Goal: Information Seeking & Learning: Learn about a topic

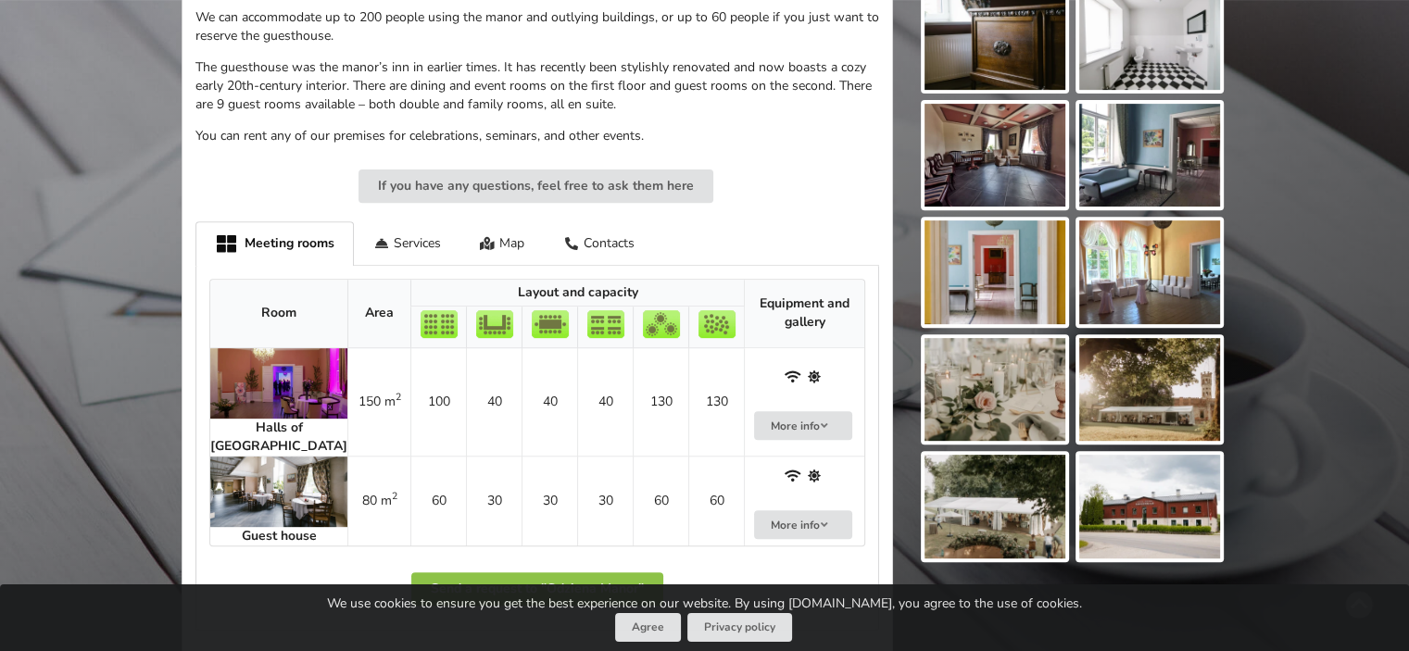
scroll to position [708, 0]
click at [274, 471] on img at bounding box center [278, 491] width 137 height 70
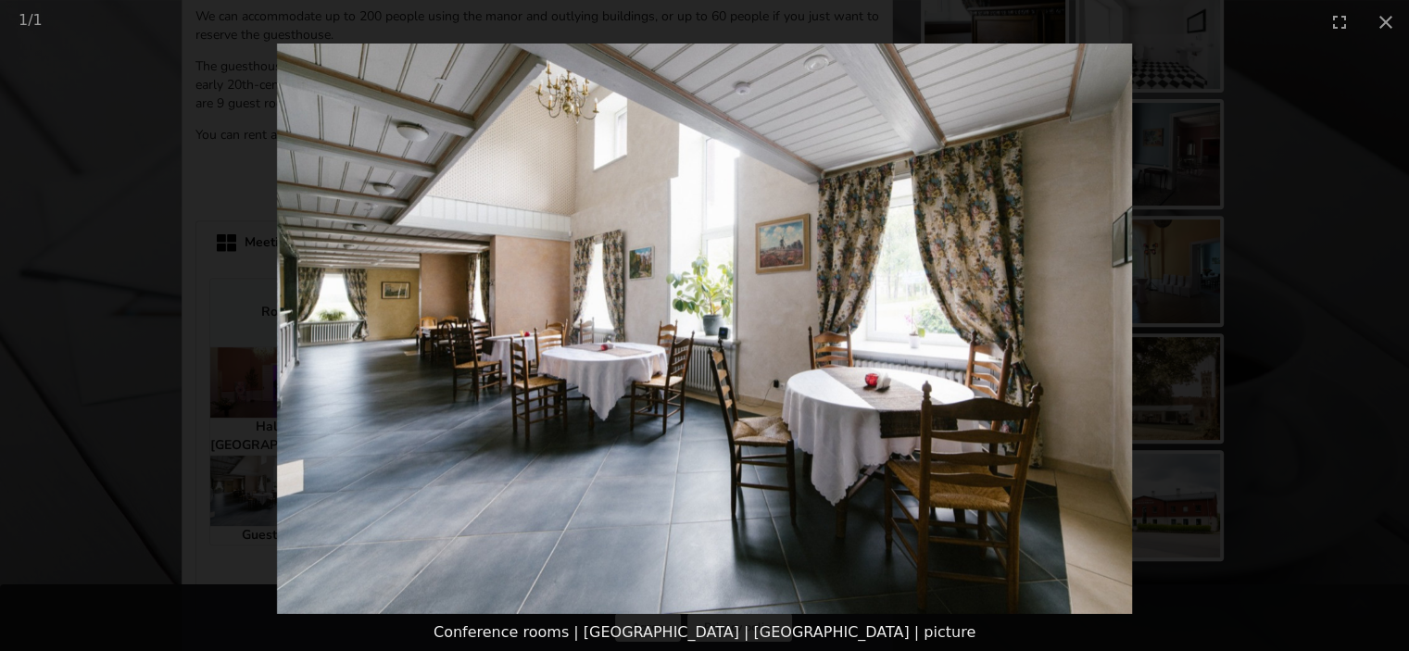
click at [1126, 321] on img at bounding box center [705, 329] width 856 height 571
click at [227, 529] on picture at bounding box center [704, 329] width 1409 height 571
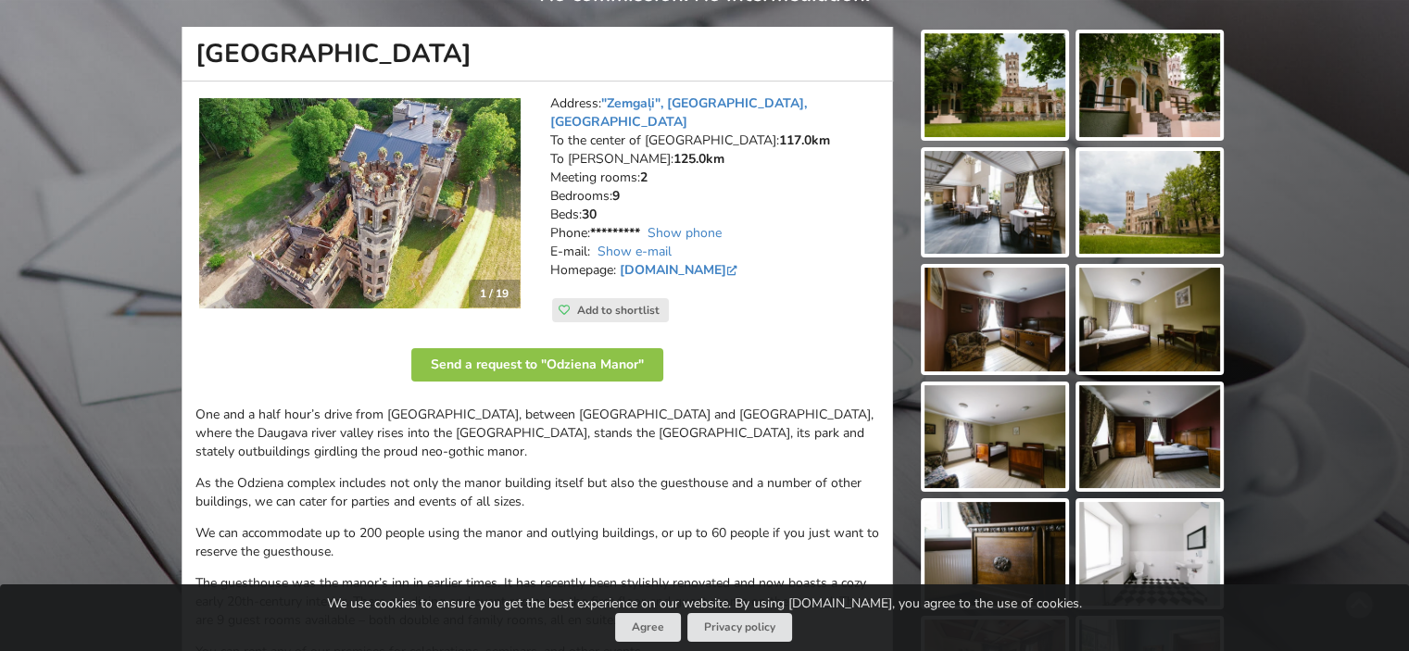
scroll to position [0, 0]
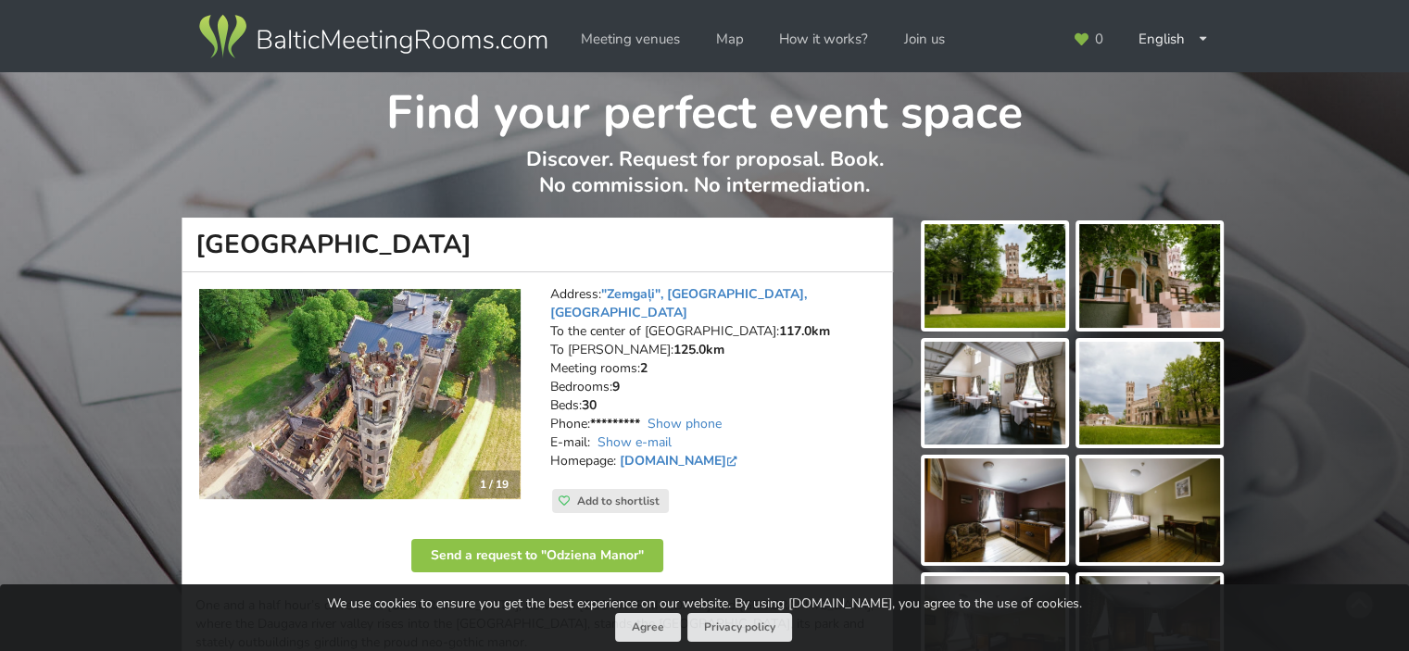
click at [1029, 296] on img at bounding box center [994, 276] width 141 height 104
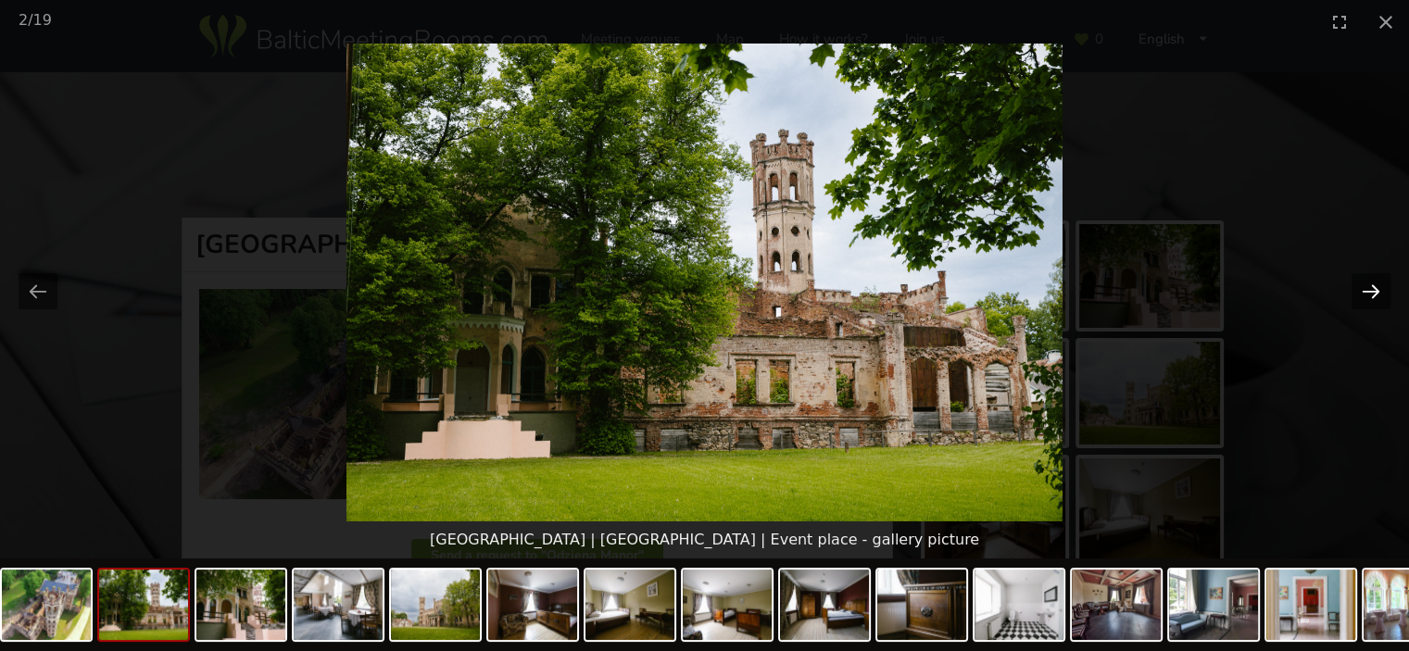
click at [1374, 292] on button "Next slide" at bounding box center [1370, 291] width 39 height 36
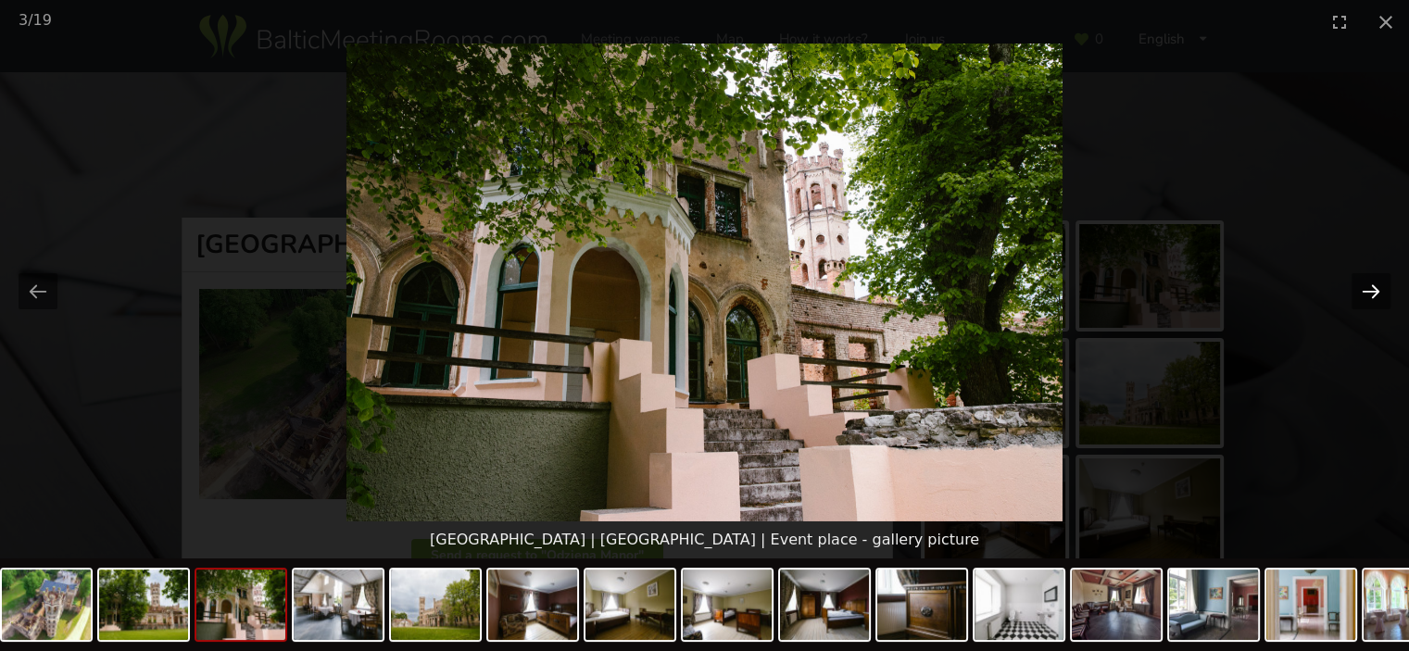
click at [1374, 292] on button "Next slide" at bounding box center [1370, 291] width 39 height 36
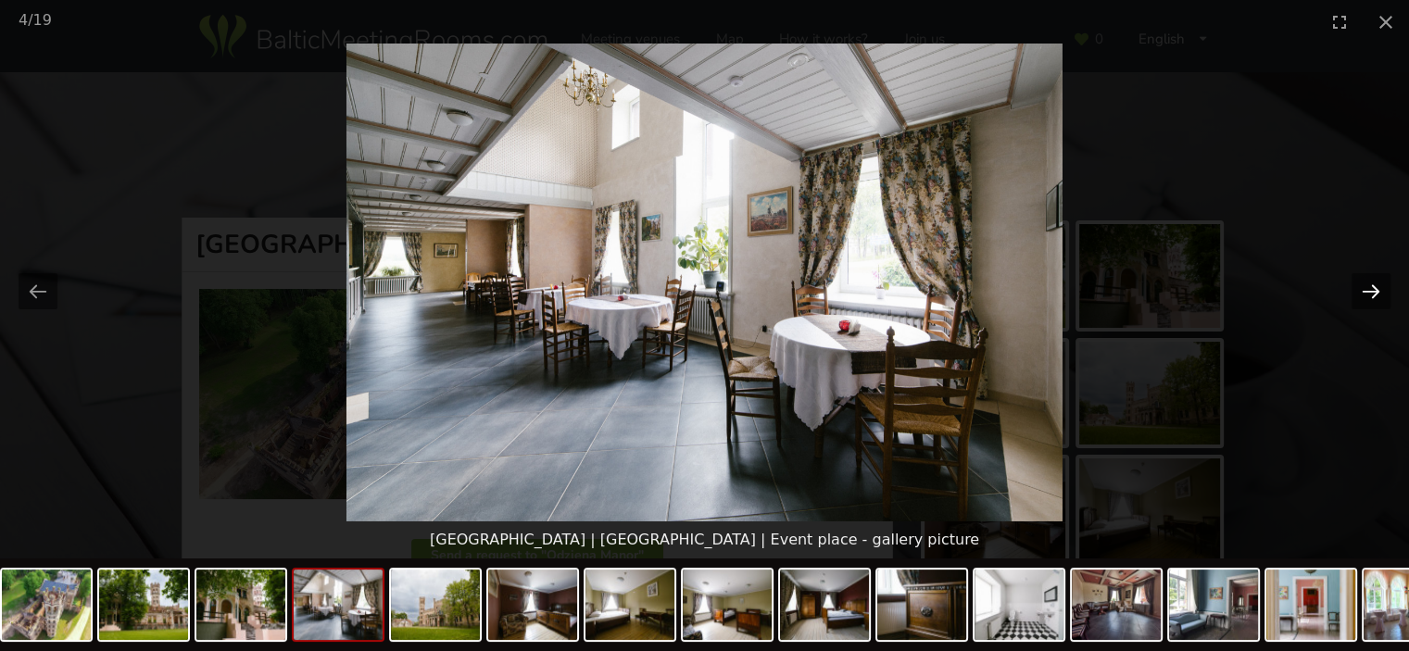
click at [1374, 292] on button "Next slide" at bounding box center [1370, 291] width 39 height 36
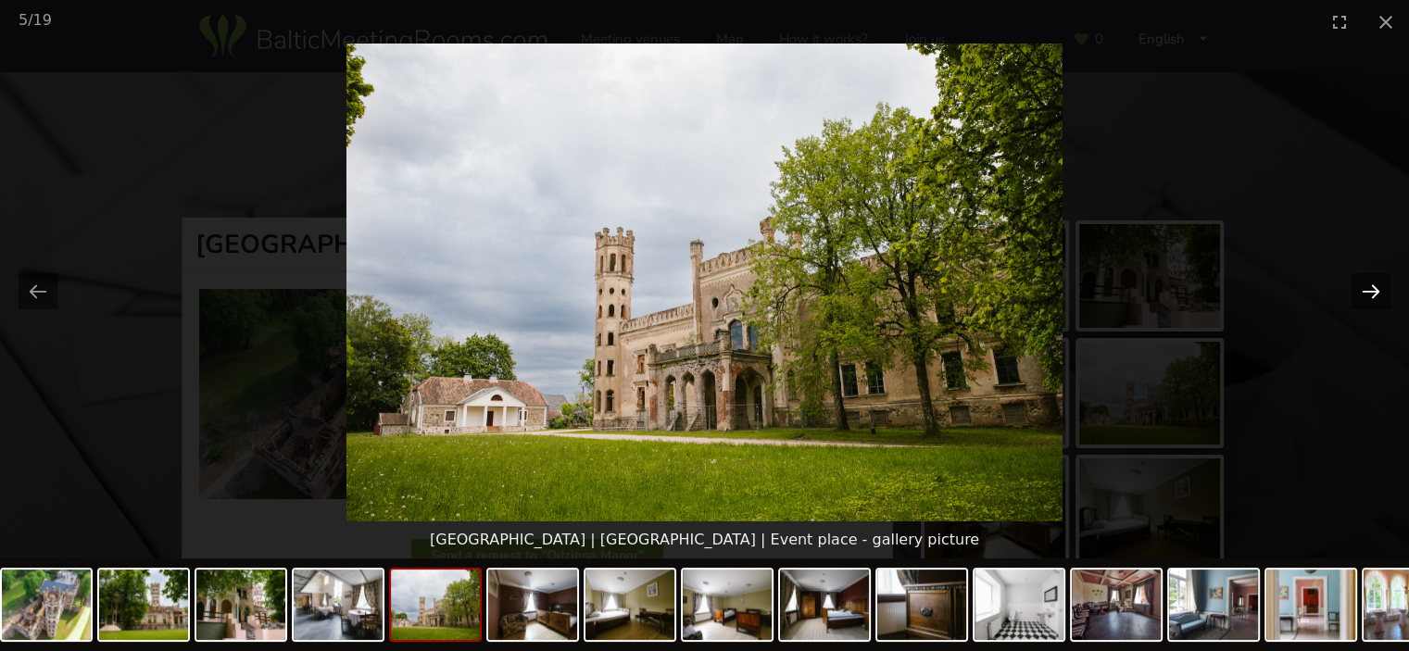
click at [1374, 292] on button "Next slide" at bounding box center [1370, 291] width 39 height 36
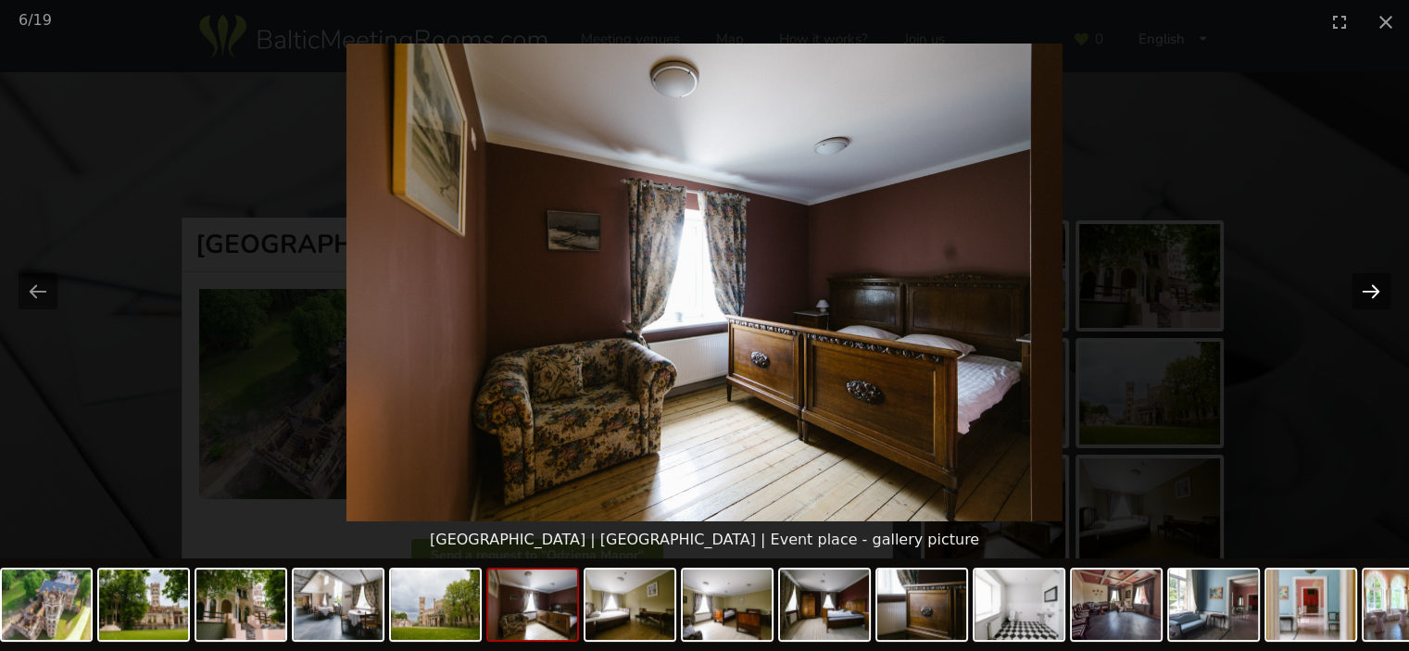
click at [1374, 292] on button "Next slide" at bounding box center [1370, 291] width 39 height 36
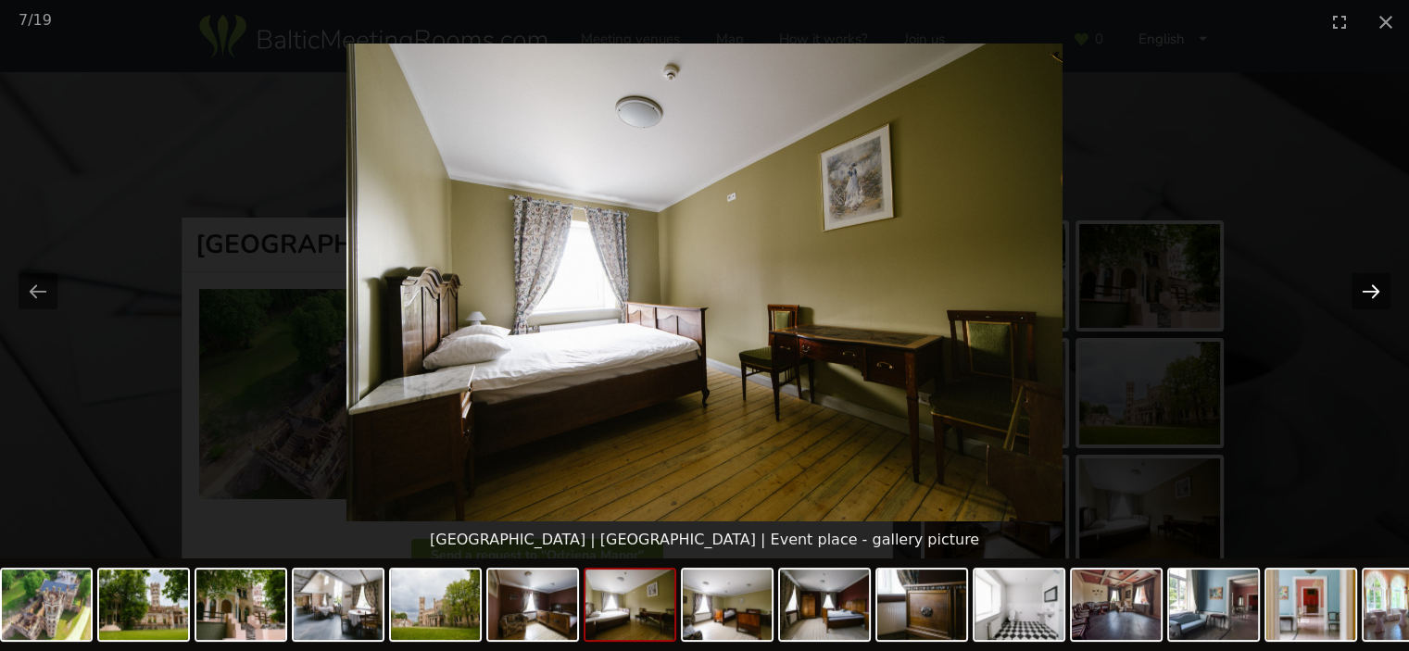
click at [1374, 292] on button "Next slide" at bounding box center [1370, 291] width 39 height 36
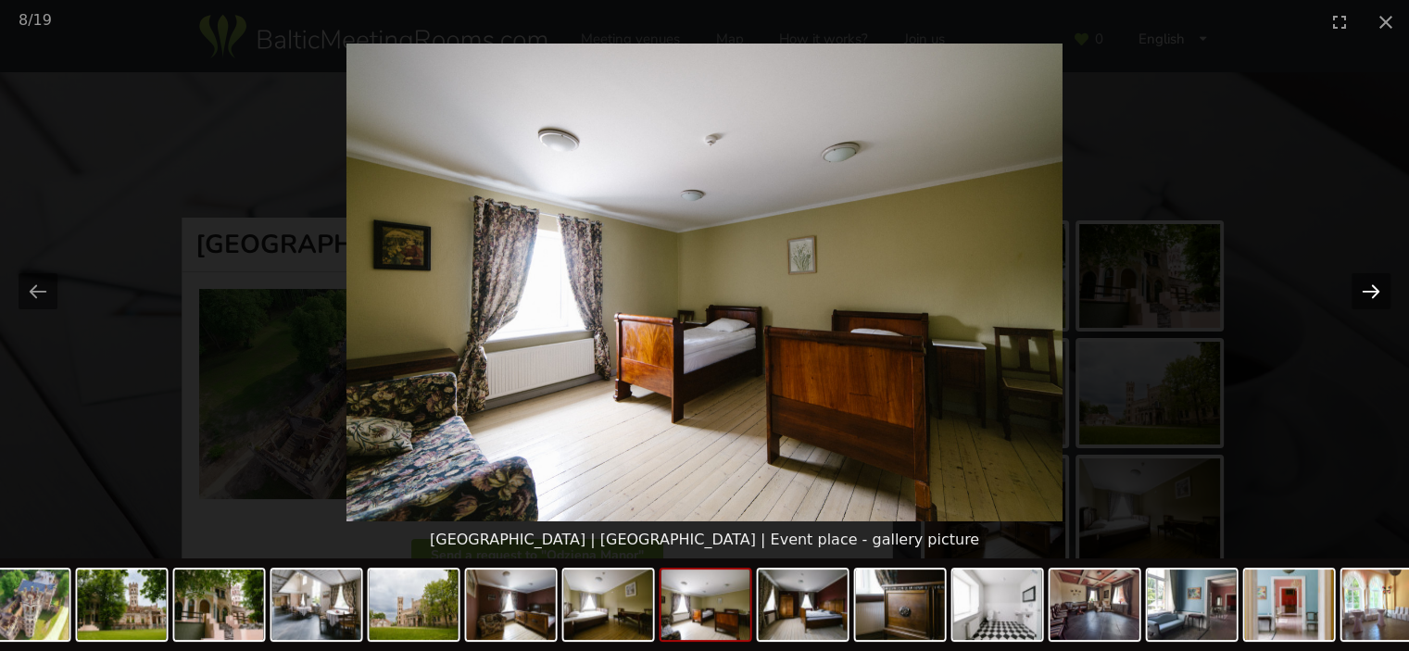
click at [1374, 292] on button "Next slide" at bounding box center [1370, 291] width 39 height 36
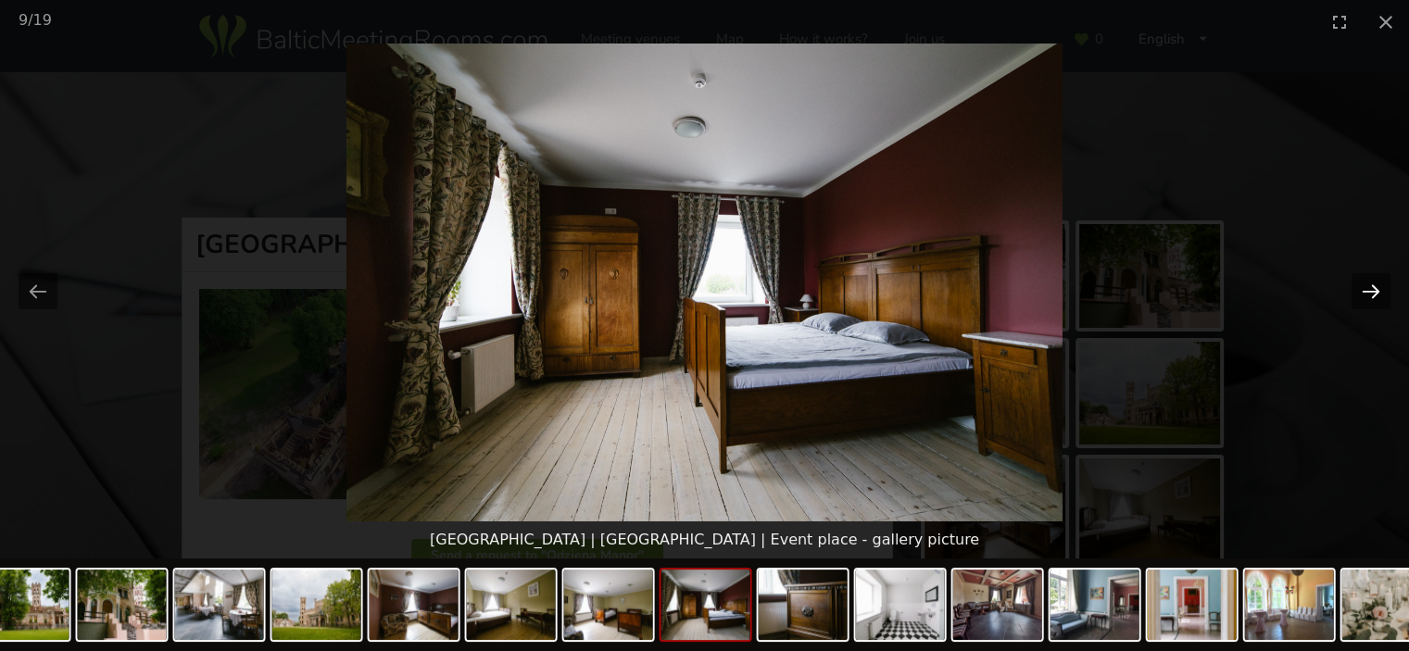
click at [1374, 292] on button "Next slide" at bounding box center [1370, 291] width 39 height 36
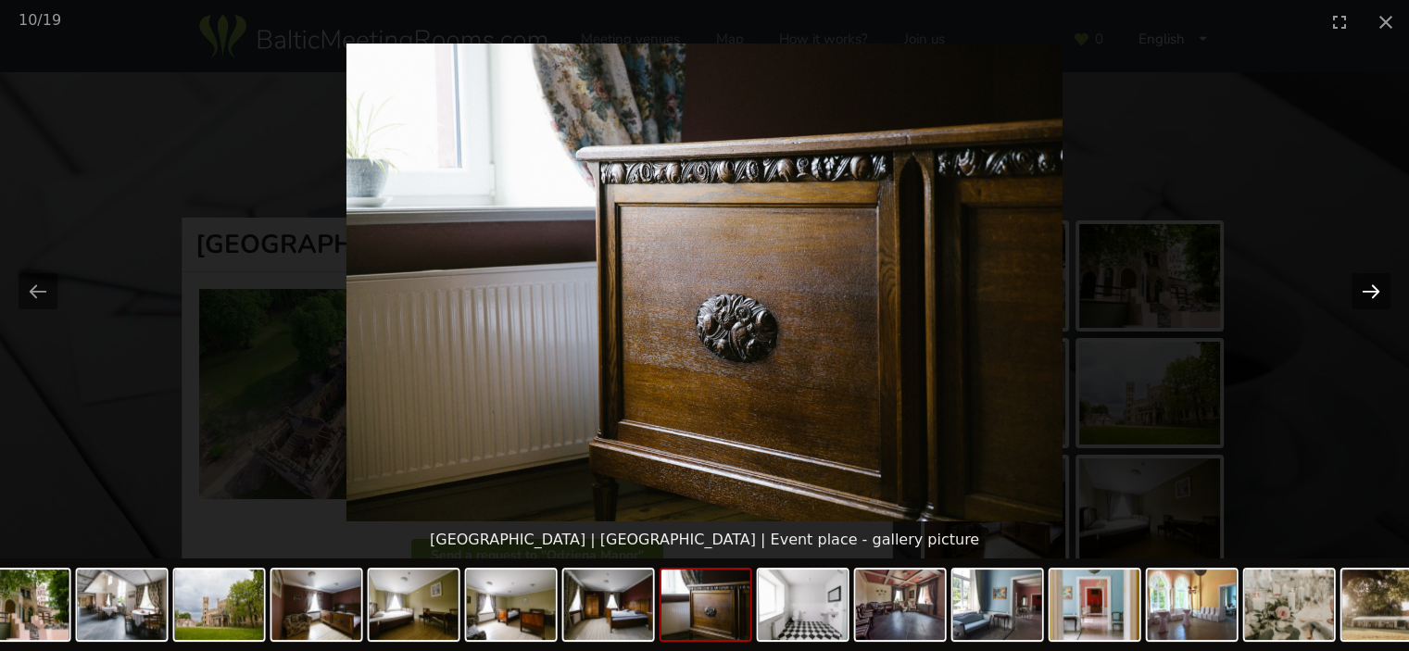
click at [1374, 292] on button "Next slide" at bounding box center [1370, 291] width 39 height 36
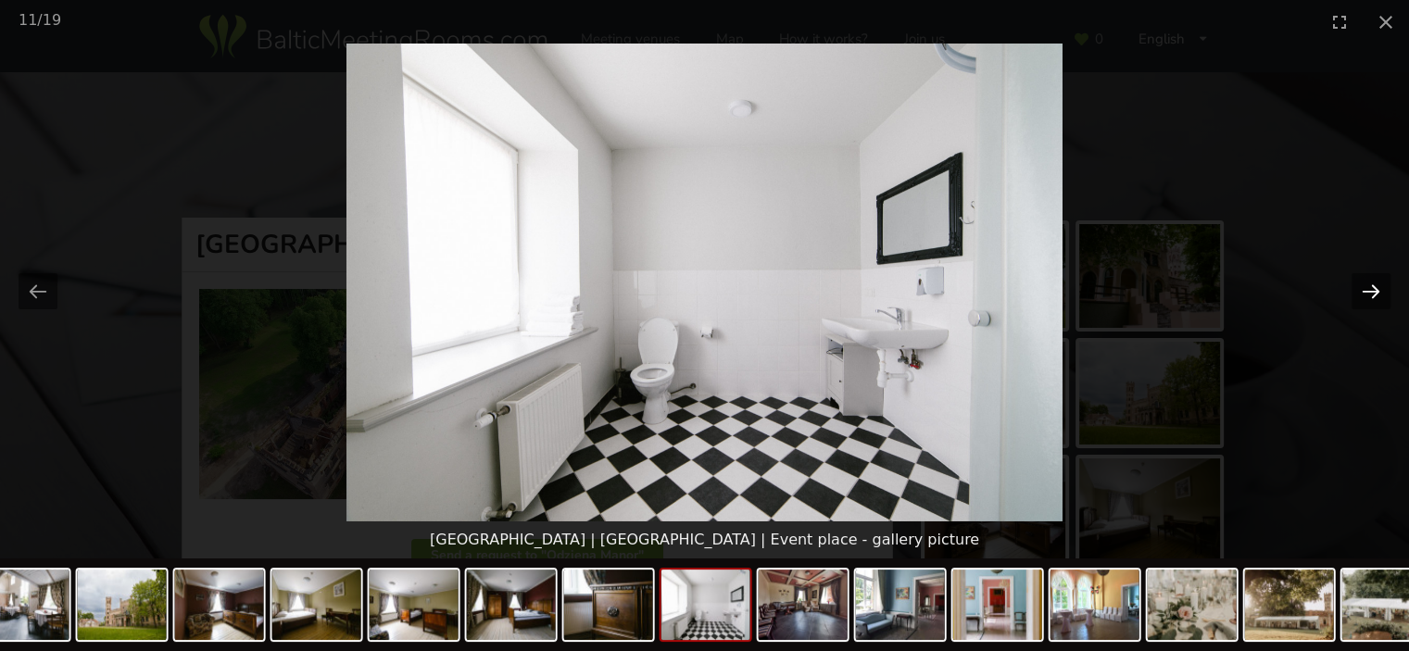
click at [1374, 292] on button "Next slide" at bounding box center [1370, 291] width 39 height 36
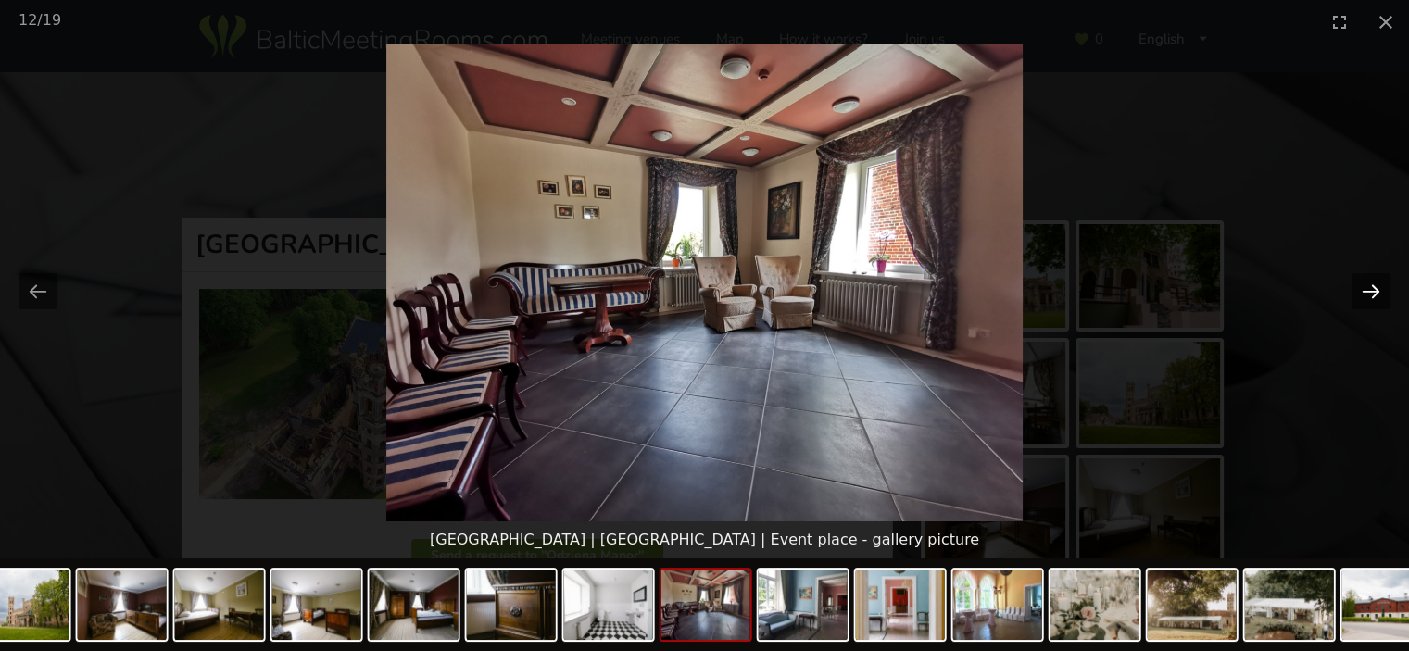
click at [1374, 292] on button "Next slide" at bounding box center [1370, 291] width 39 height 36
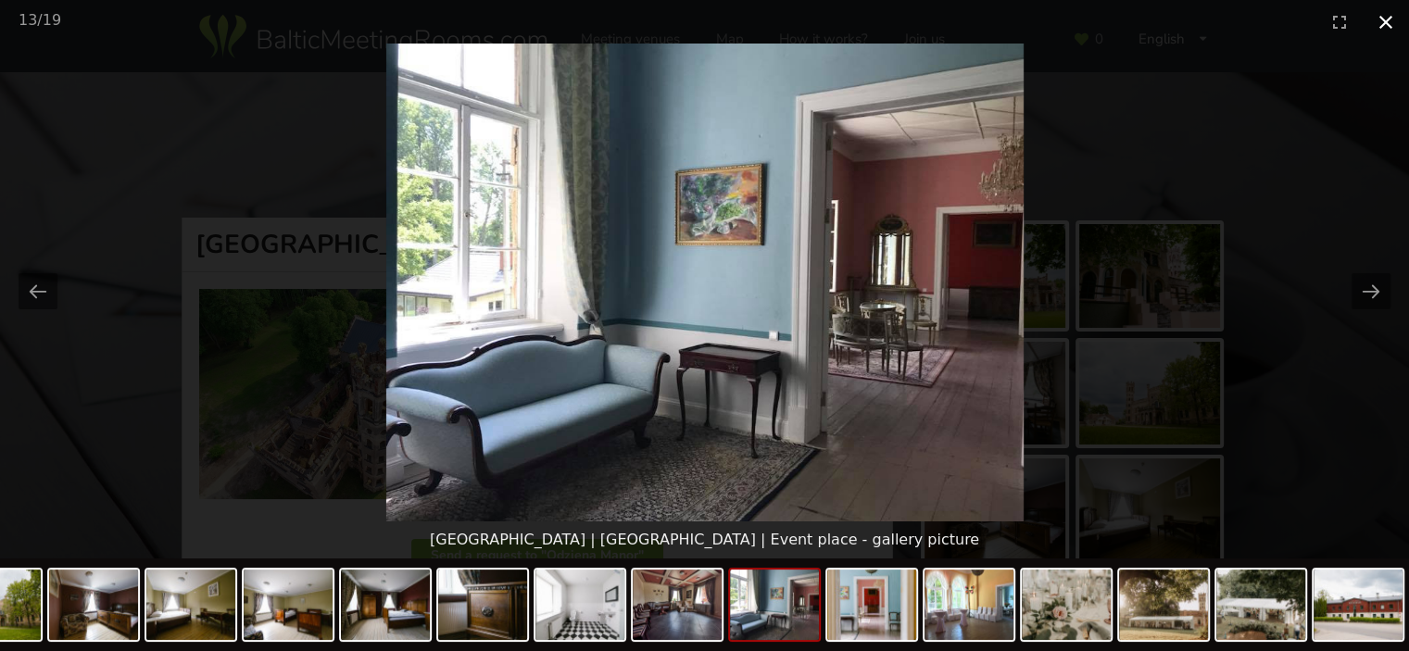
click at [1391, 16] on button "Close gallery" at bounding box center [1385, 22] width 46 height 44
